Goal: Information Seeking & Learning: Learn about a topic

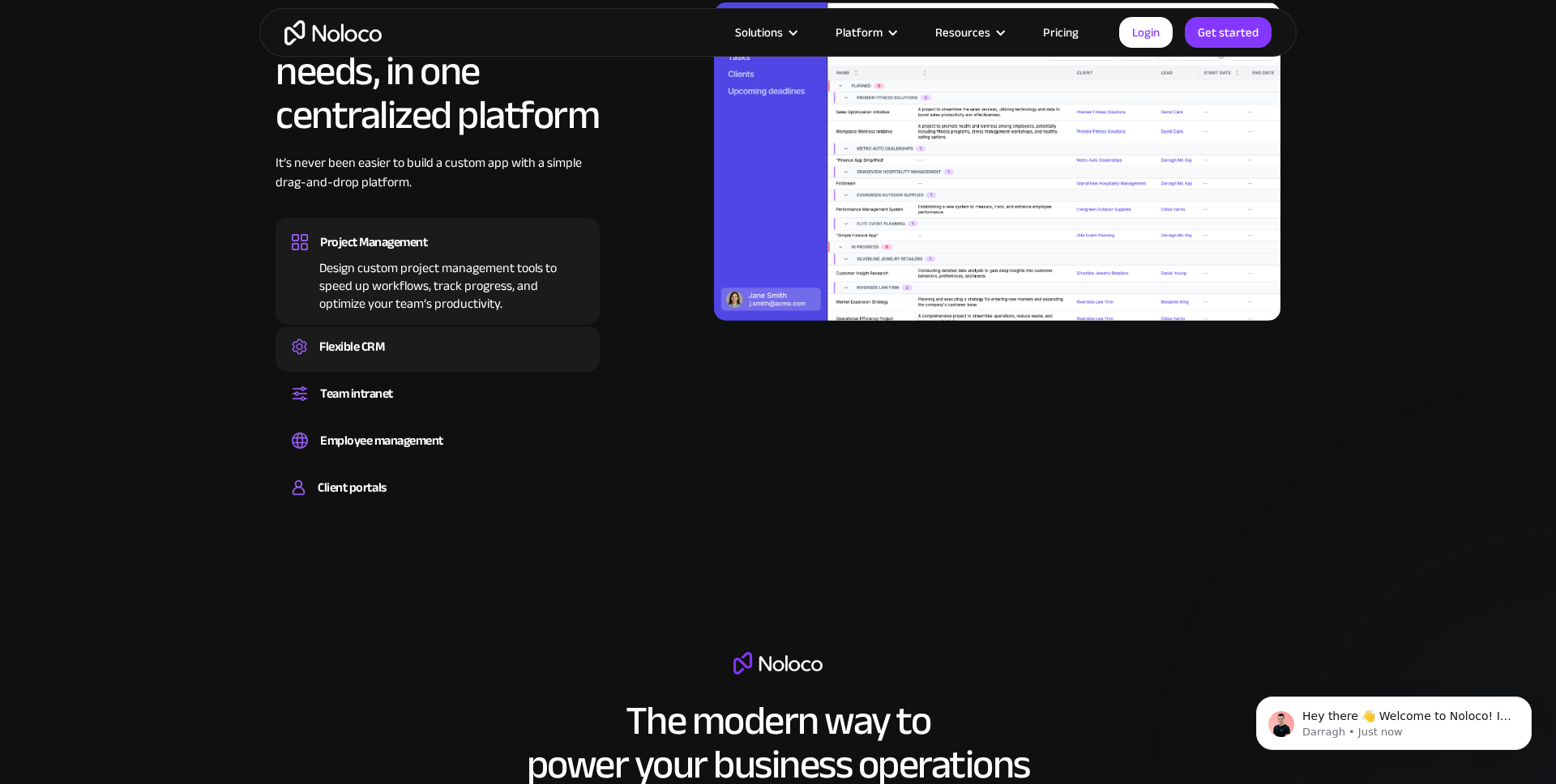
scroll to position [1656, 0]
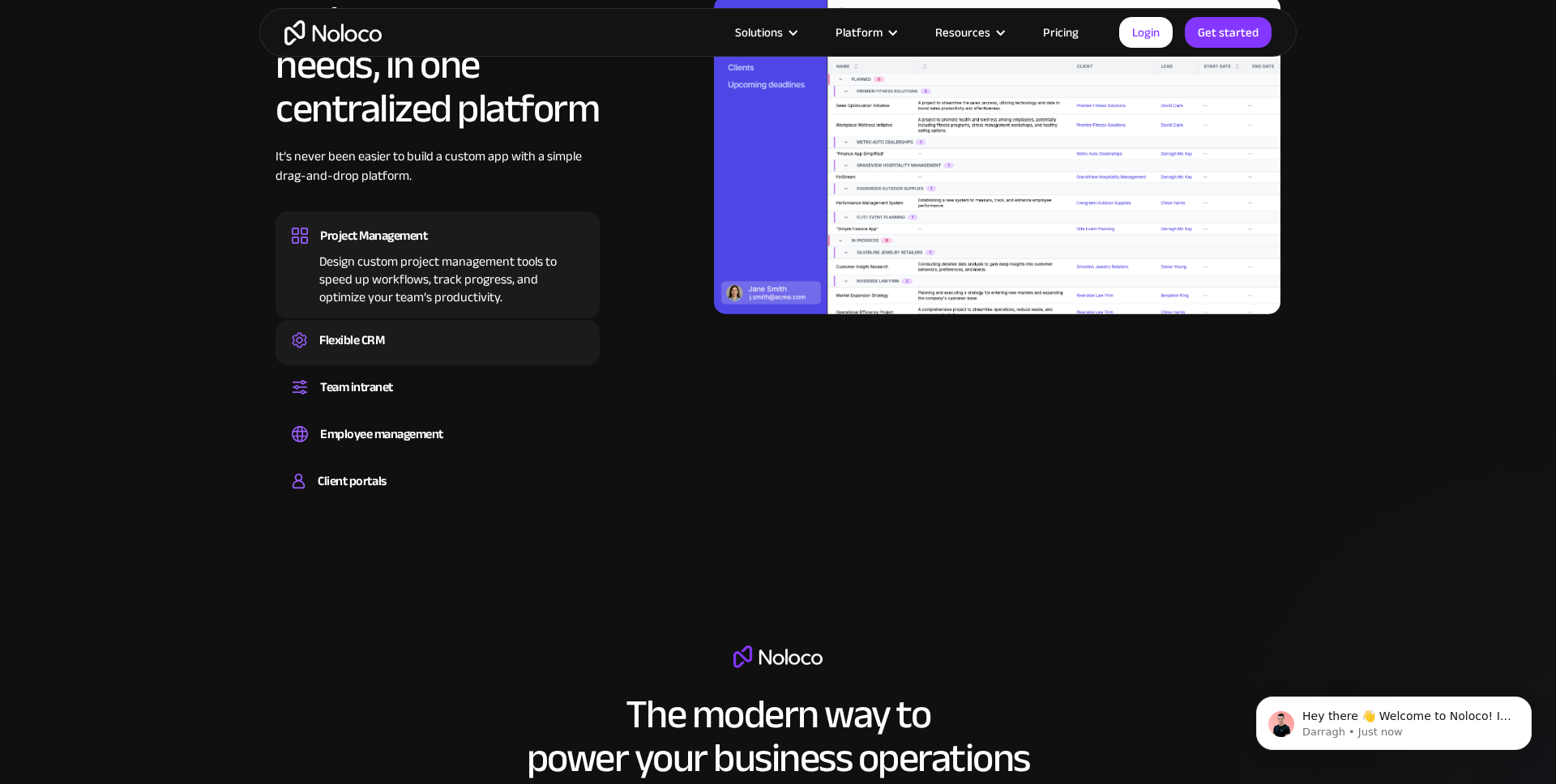
click at [328, 347] on div "Flexible CRM" at bounding box center [351, 340] width 65 height 24
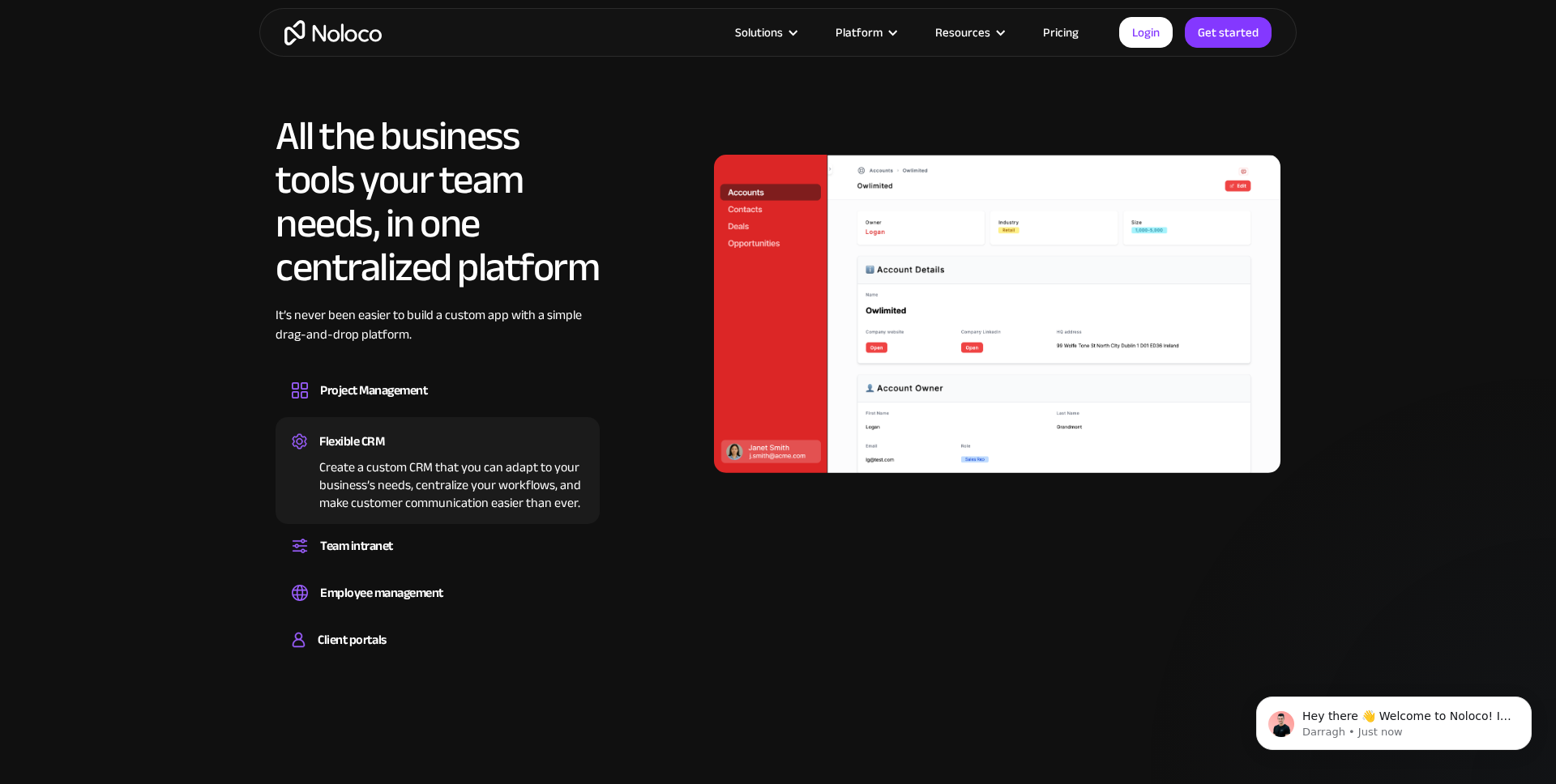
scroll to position [1497, 0]
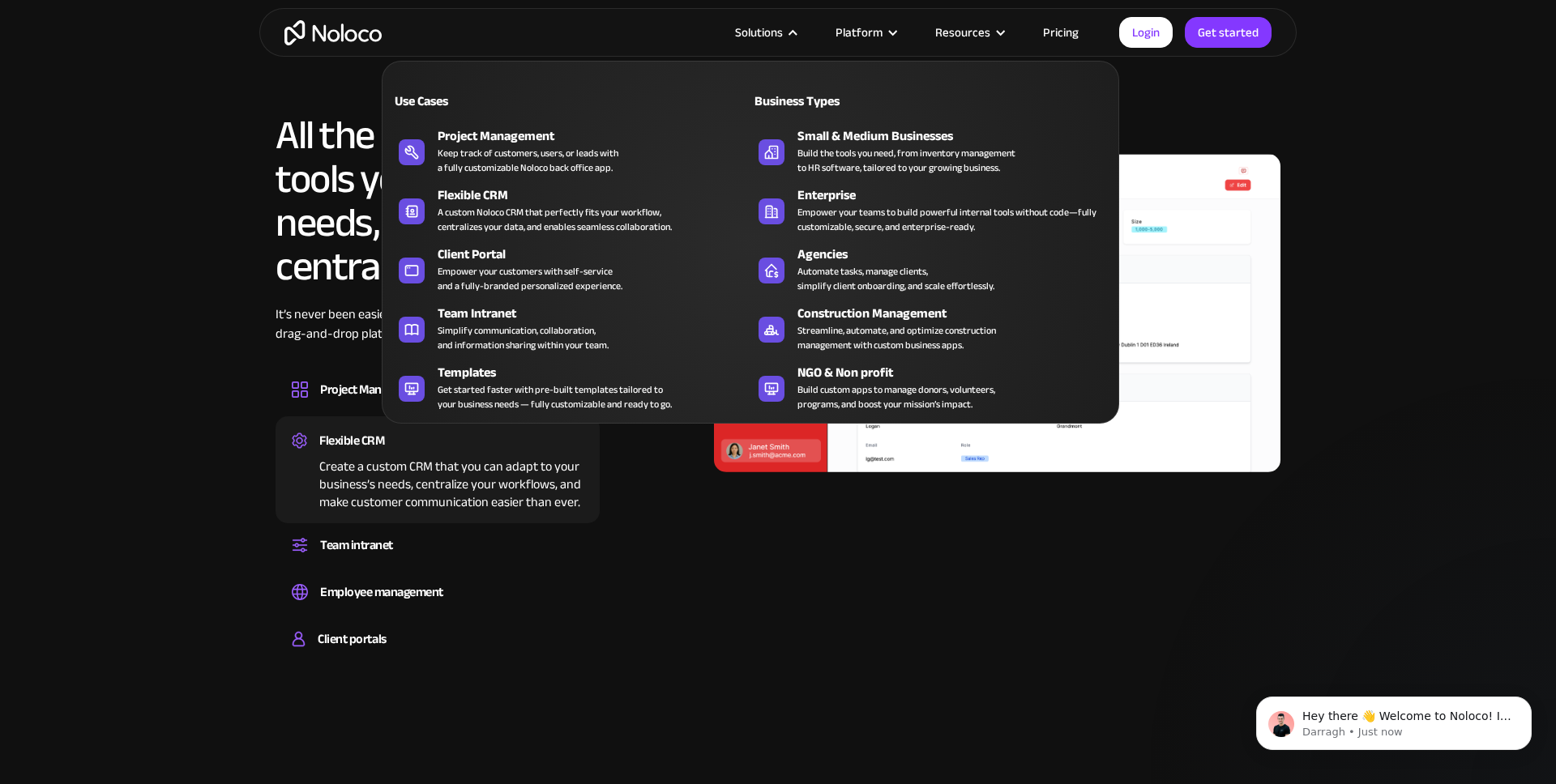
click at [761, 37] on div "Solutions" at bounding box center [758, 32] width 48 height 22
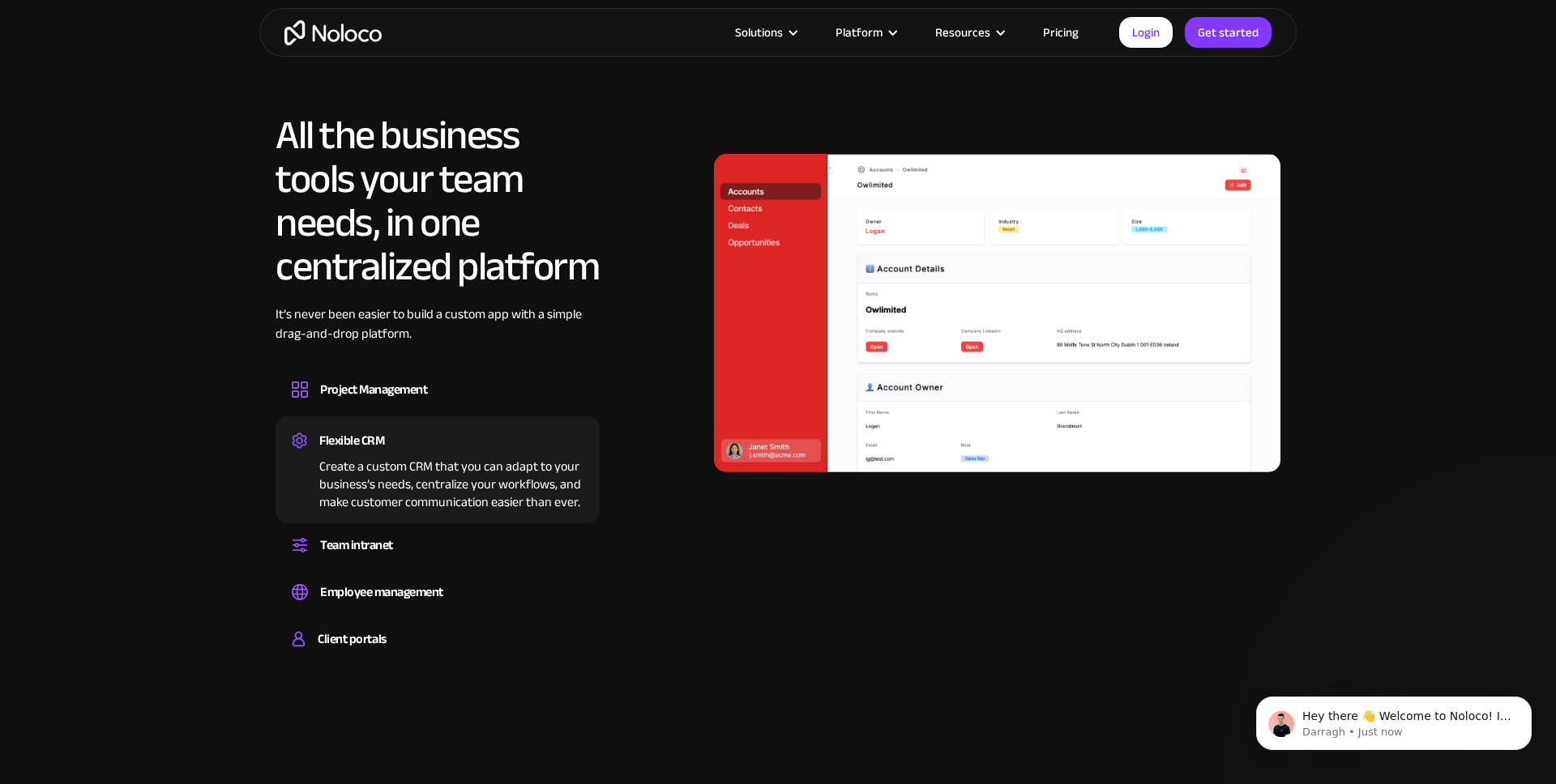
click at [761, 36] on div "Solutions" at bounding box center [758, 32] width 48 height 22
click at [1067, 32] on link "Pricing" at bounding box center [1060, 32] width 76 height 22
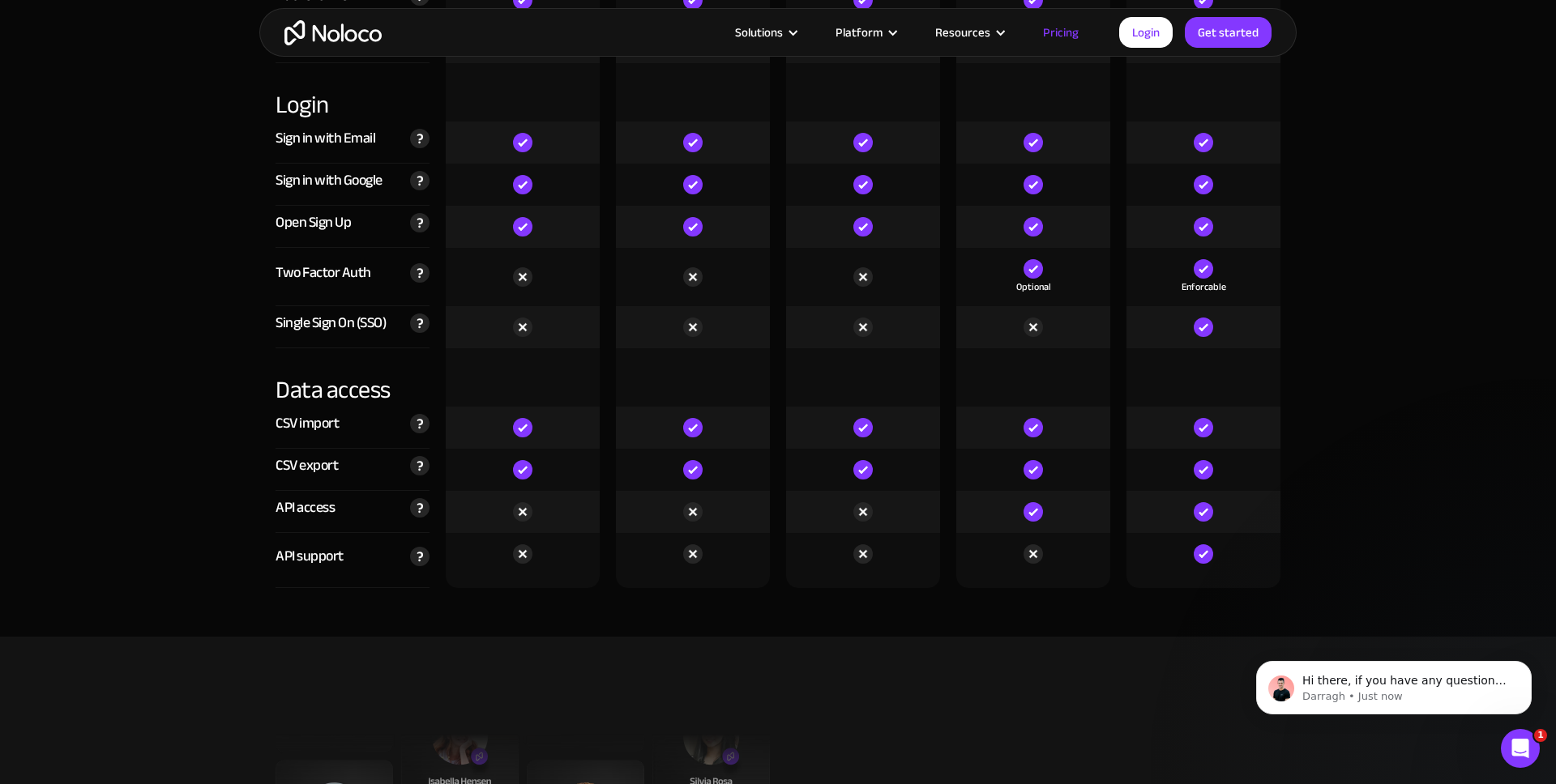
scroll to position [5199, 0]
